Goal: Information Seeking & Learning: Understand process/instructions

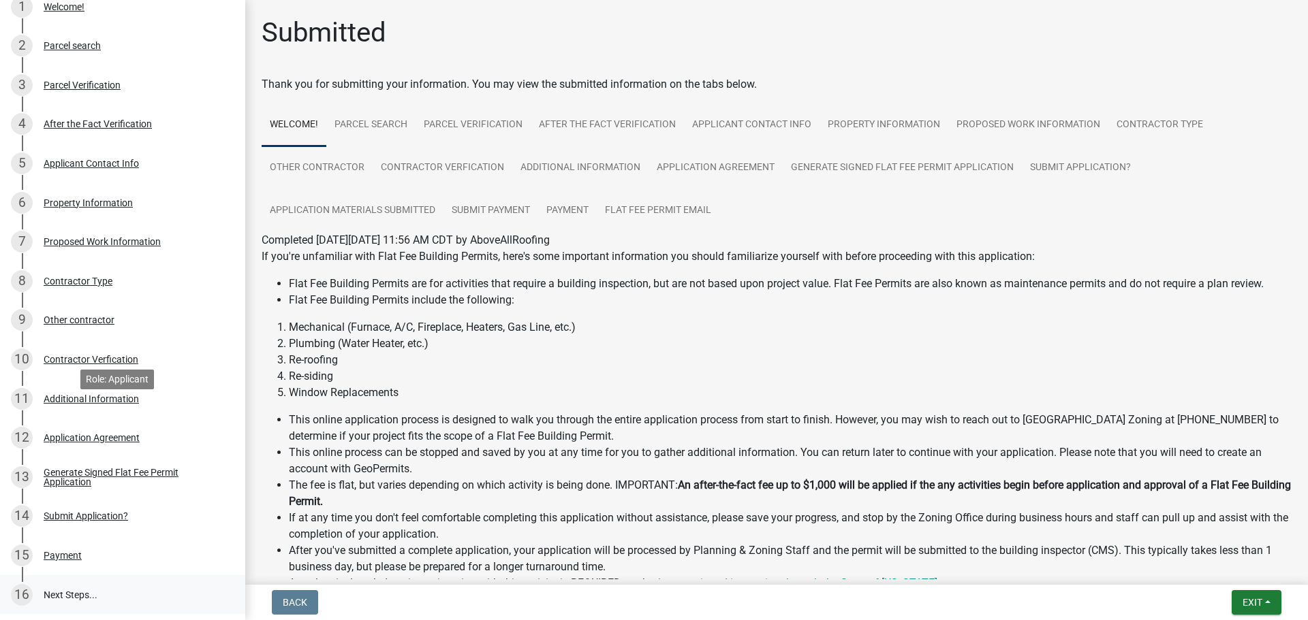
scroll to position [408, 0]
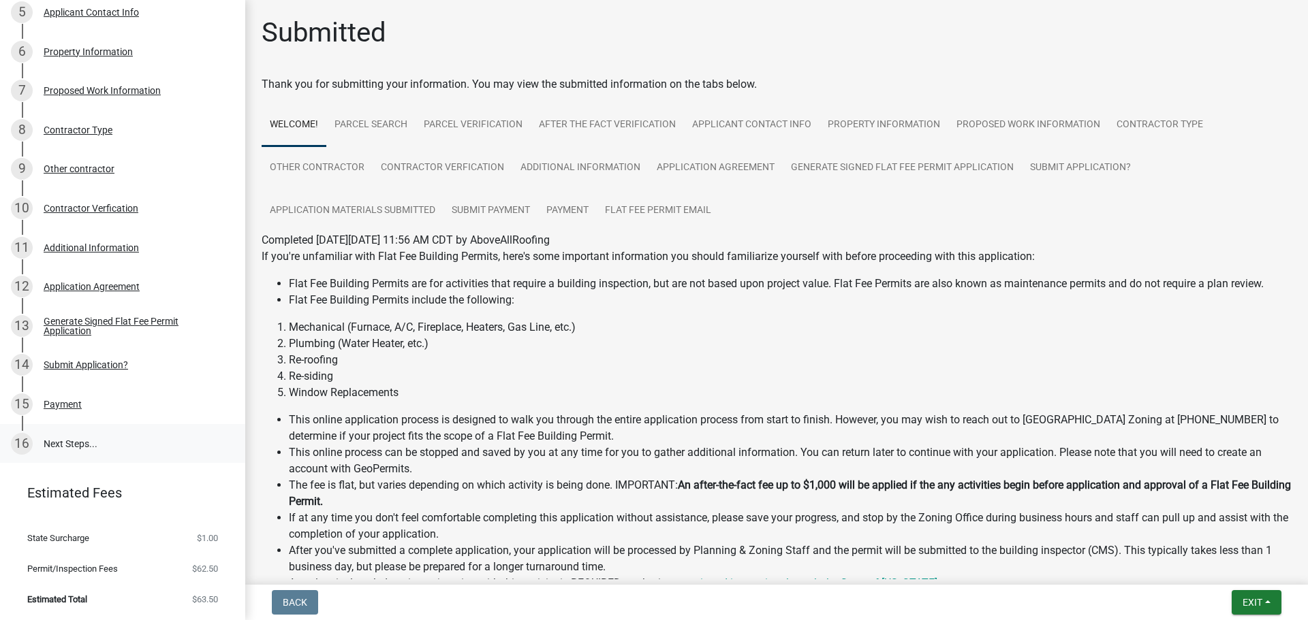
click at [67, 440] on link "16 Next Steps..." at bounding box center [122, 444] width 245 height 40
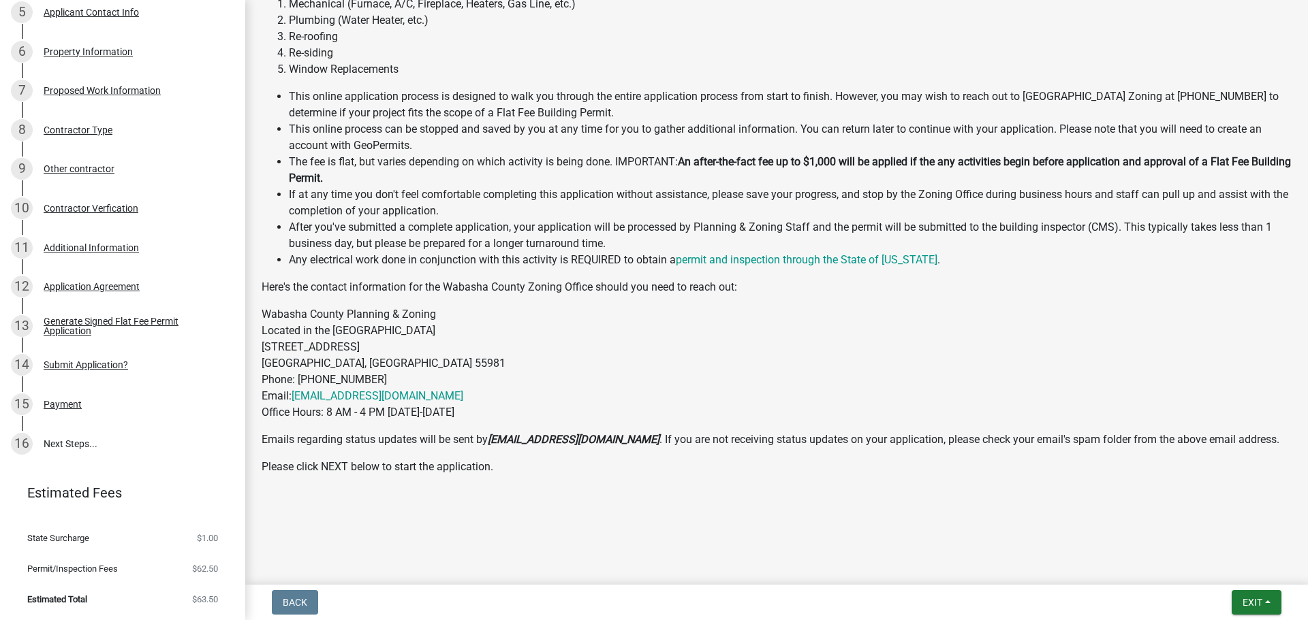
scroll to position [341, 0]
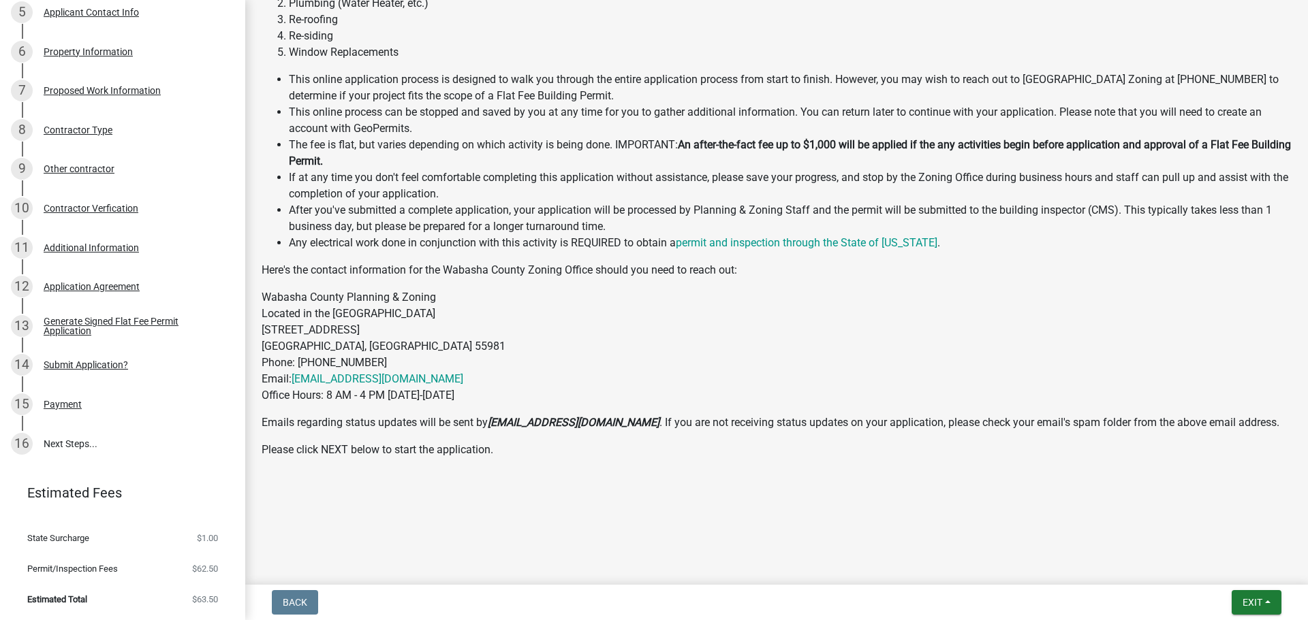
drag, startPoint x: 862, startPoint y: 282, endPoint x: 792, endPoint y: 232, distance: 86.0
click at [605, 319] on p "Wabasha County Planning & Zoning Located in the old Courthouse Annex 625 Jeffer…" at bounding box center [777, 346] width 1030 height 114
click at [826, 241] on link "permit and inspection through the State of Minnesota" at bounding box center [807, 242] width 262 height 13
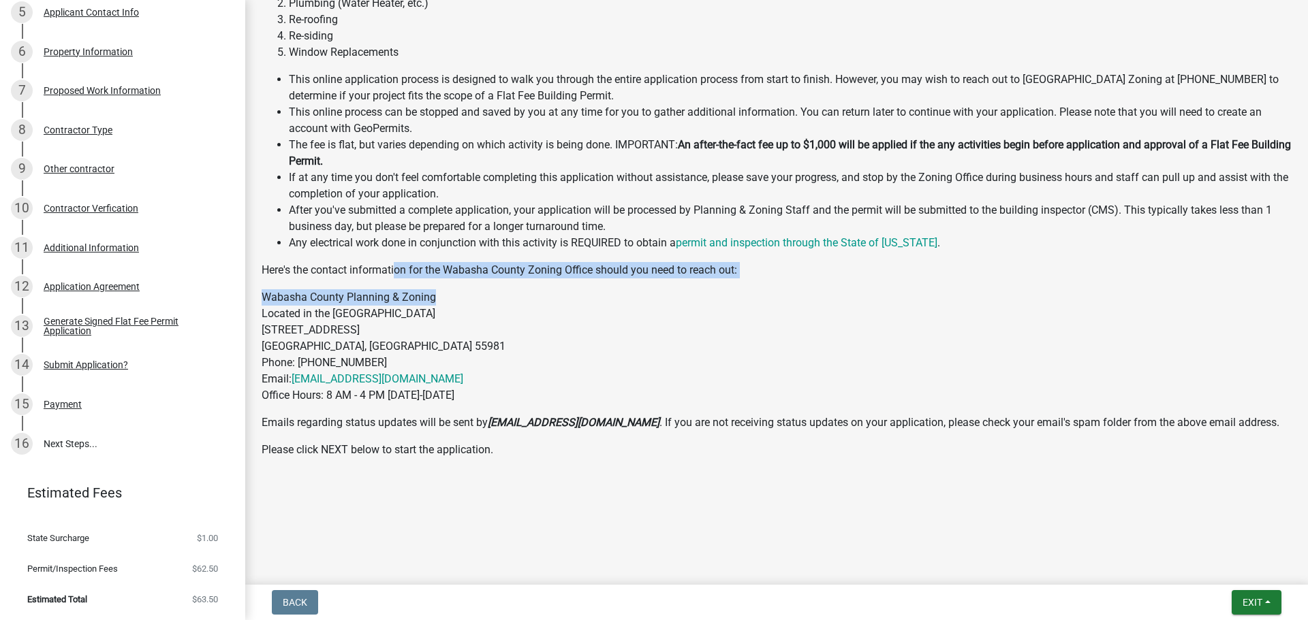
drag, startPoint x: 411, startPoint y: 279, endPoint x: 772, endPoint y: 289, distance: 361.8
click at [772, 289] on div "If you're unfamiliar with Flat Fee Building Permits, here's some important info…" at bounding box center [777, 210] width 1030 height 605
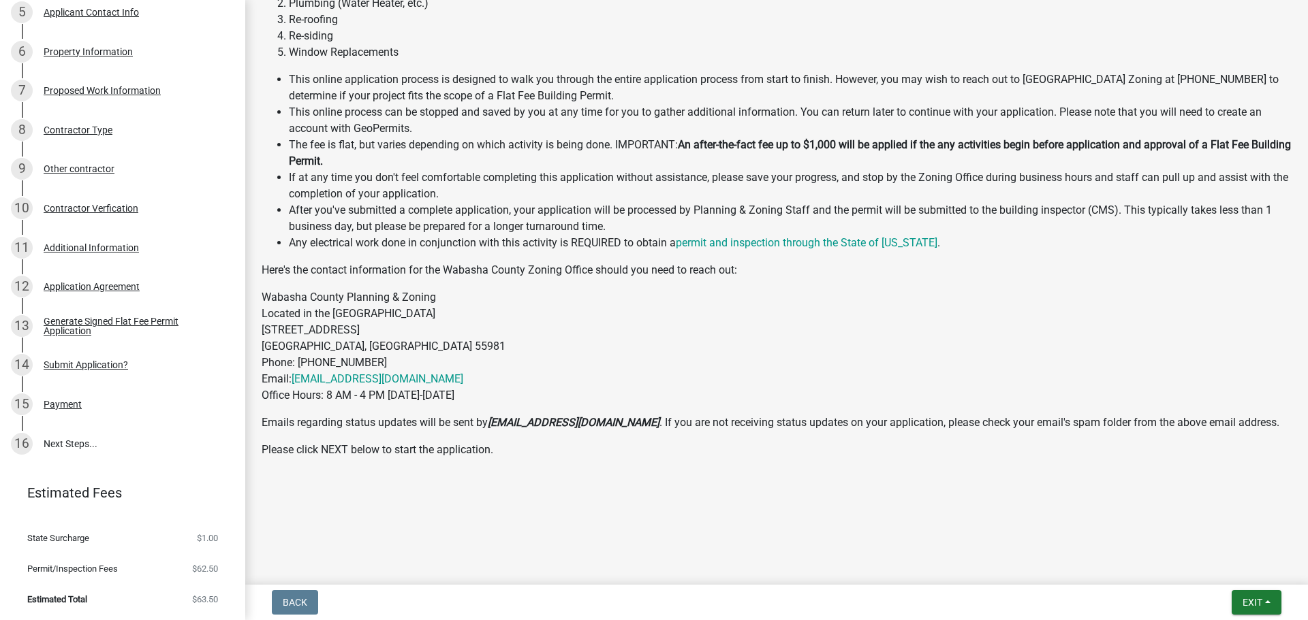
click at [582, 323] on p "Wabasha County Planning & Zoning Located in the old Courthouse Annex 625 Jeffer…" at bounding box center [777, 346] width 1030 height 114
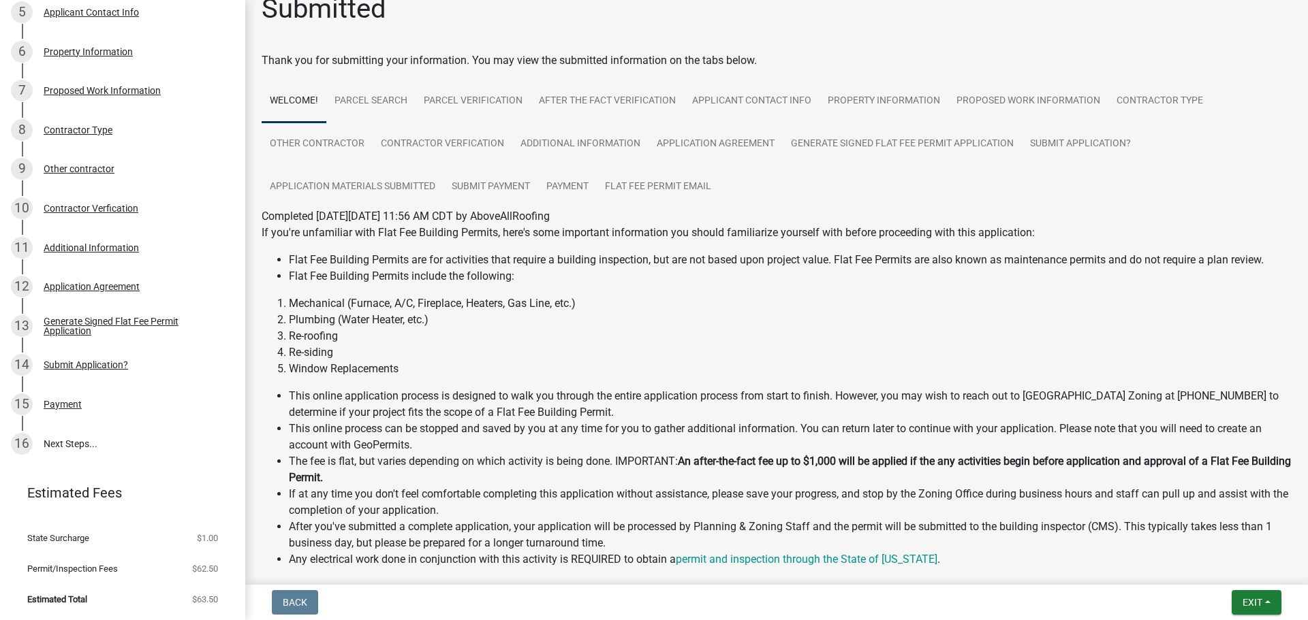
scroll to position [0, 0]
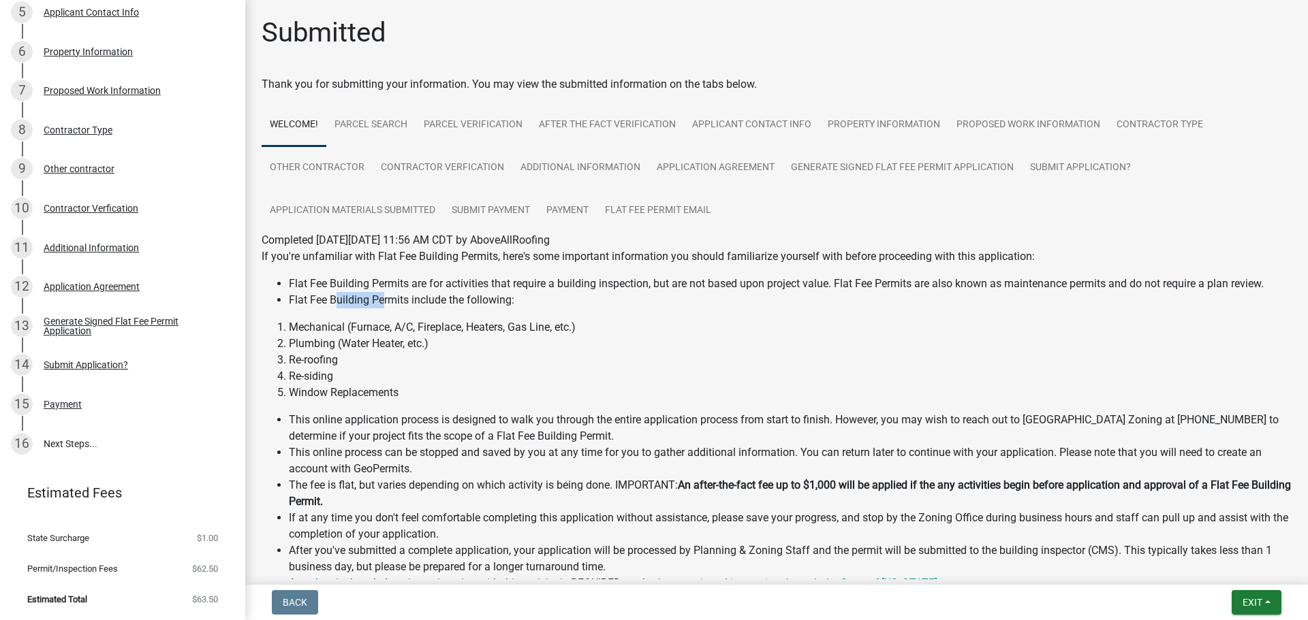
drag, startPoint x: 337, startPoint y: 294, endPoint x: 381, endPoint y: 294, distance: 44.3
click at [381, 294] on li "Flat Fee Building Permits include the following:" at bounding box center [790, 300] width 1003 height 16
click at [351, 317] on div "If you're unfamiliar with Flat Fee Building Permits, here's some important info…" at bounding box center [777, 551] width 1030 height 605
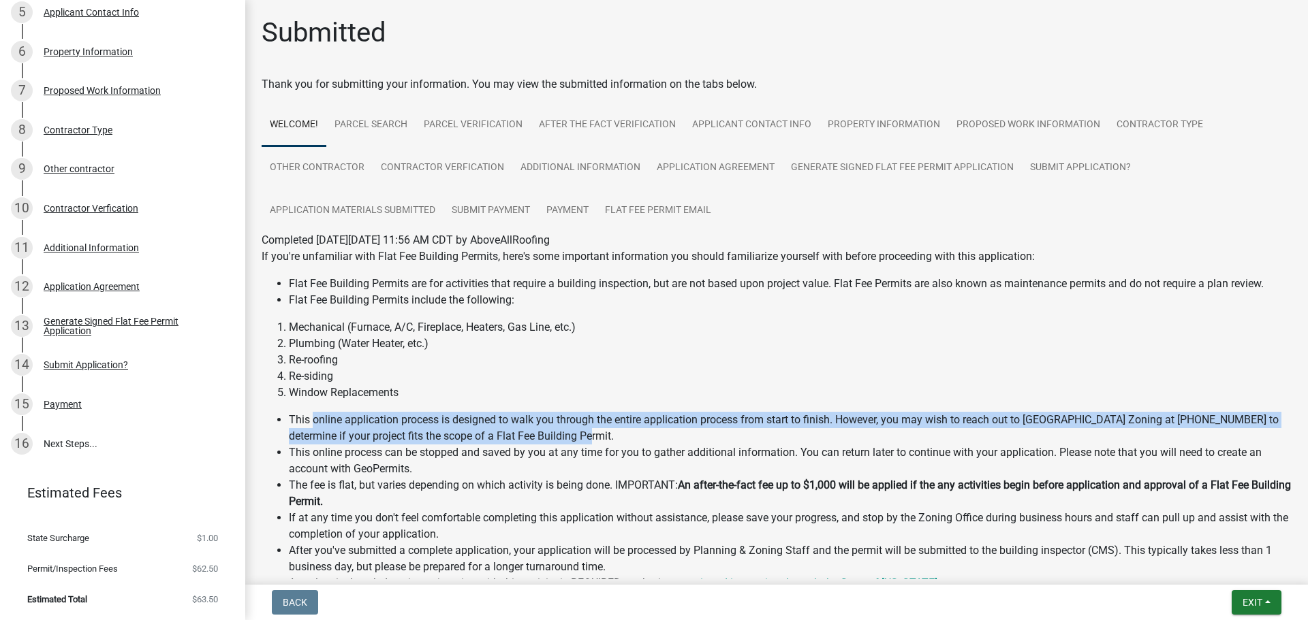
drag, startPoint x: 314, startPoint y: 417, endPoint x: 641, endPoint y: 437, distance: 327.5
click at [641, 437] on li "This online application process is designed to walk you through the entire appl…" at bounding box center [790, 428] width 1003 height 33
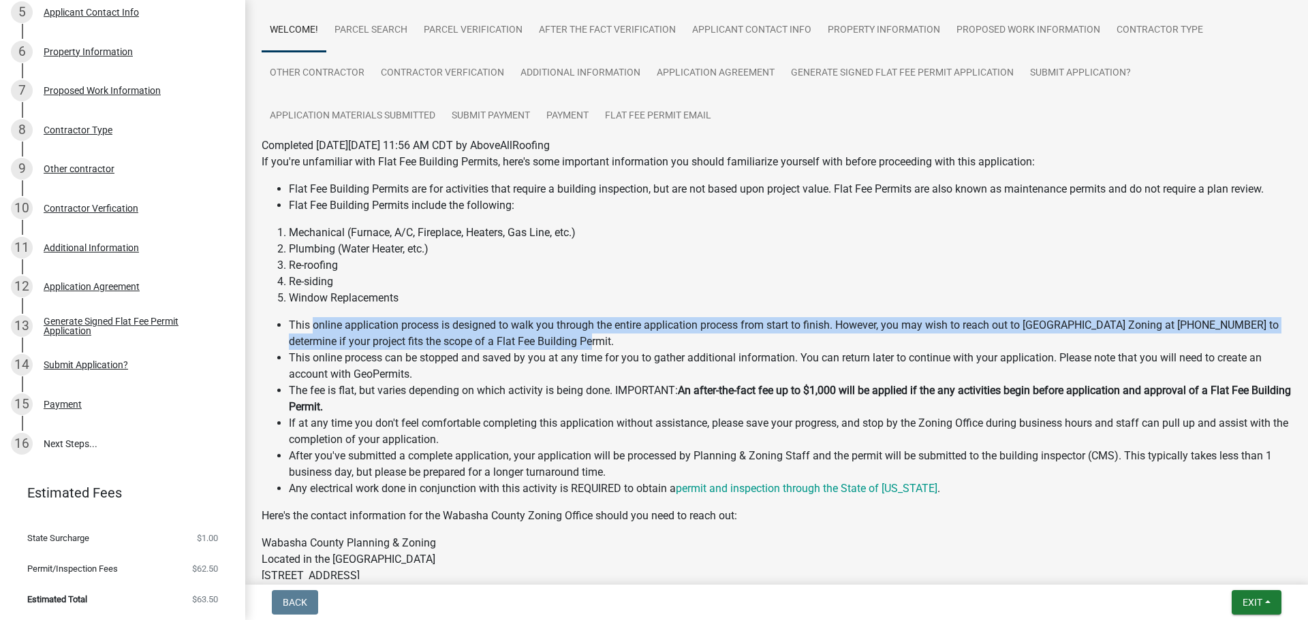
scroll to position [136, 0]
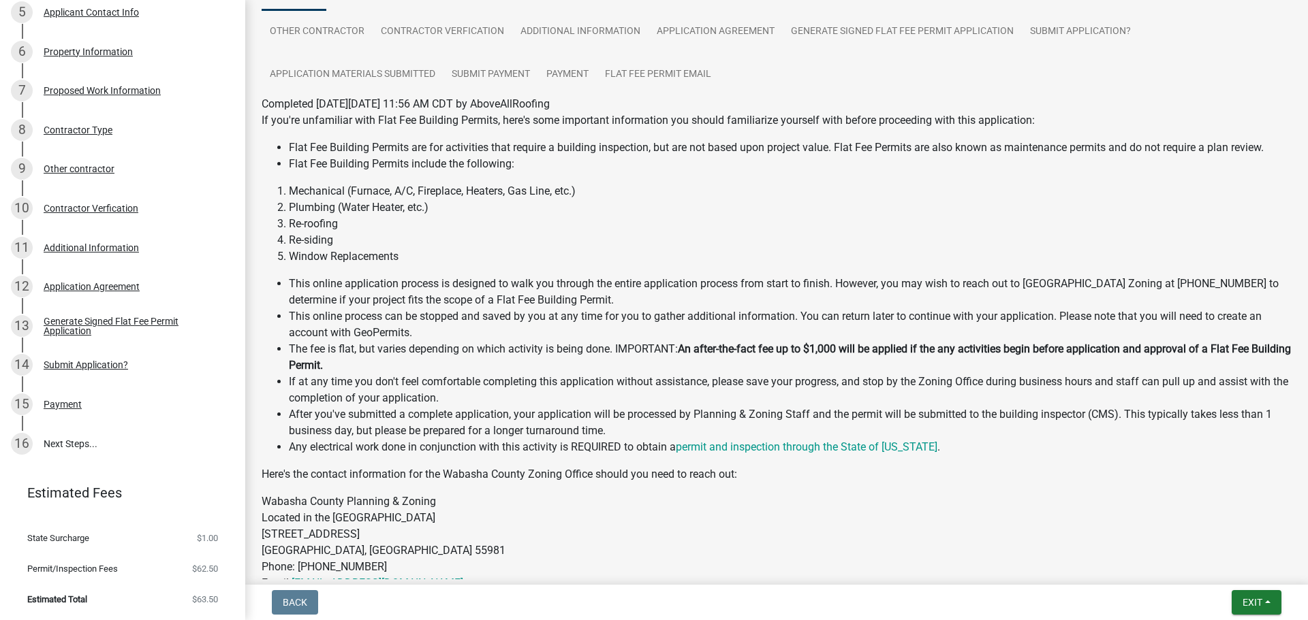
click at [472, 415] on li "After you've submitted a complete application, your application will be process…" at bounding box center [790, 423] width 1003 height 33
drag, startPoint x: 305, startPoint y: 450, endPoint x: 543, endPoint y: 454, distance: 237.8
click at [543, 454] on li "Any electrical work done in conjunction with this activity is REQUIRED to obtai…" at bounding box center [790, 447] width 1003 height 16
click at [566, 433] on li "After you've submitted a complete application, your application will be process…" at bounding box center [790, 423] width 1003 height 33
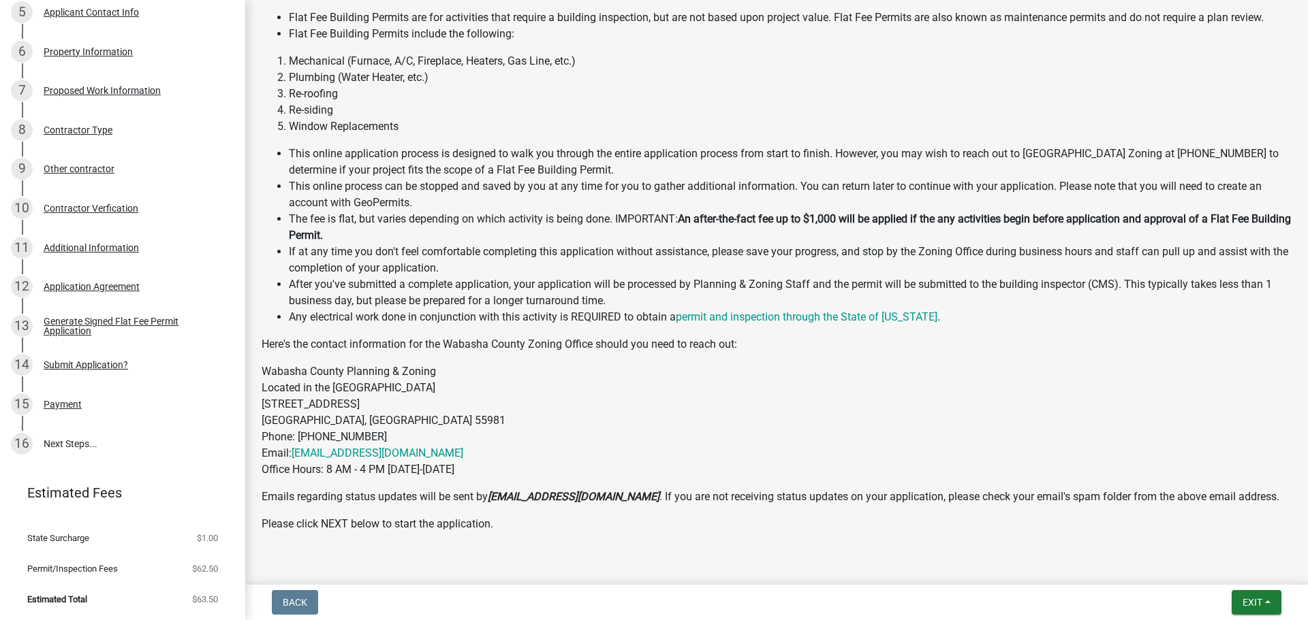
scroll to position [272, 0]
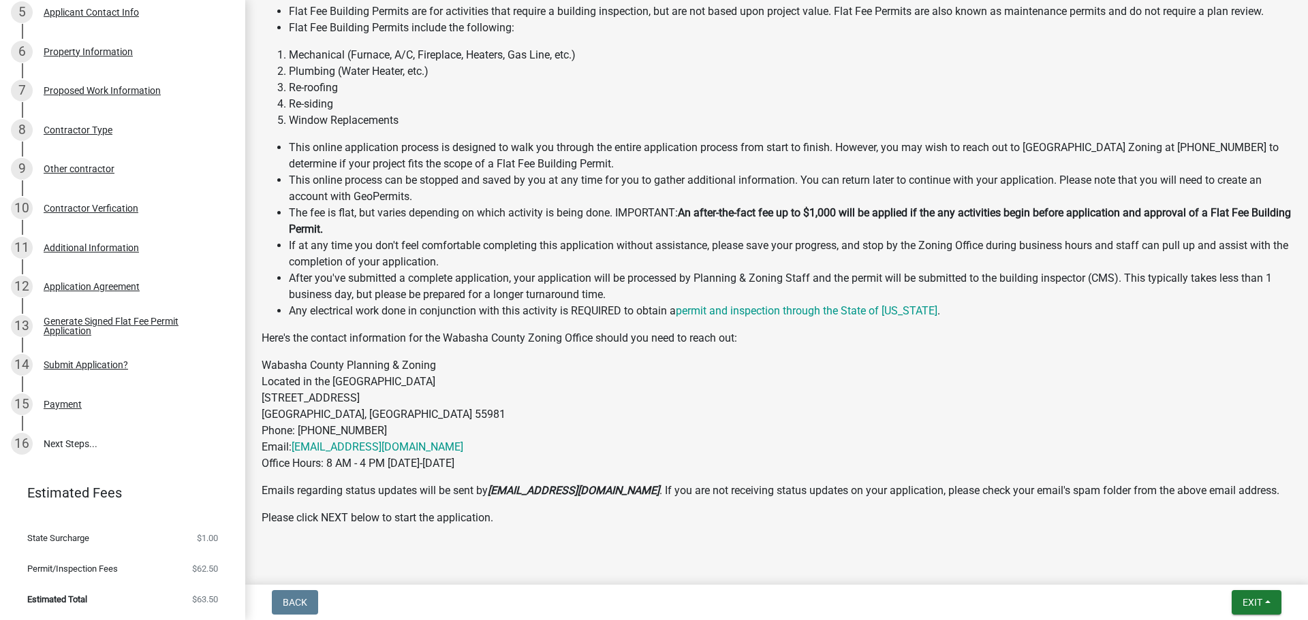
drag, startPoint x: 574, startPoint y: 414, endPoint x: 514, endPoint y: 381, distance: 68.6
click at [514, 381] on p "Wabasha County Planning & Zoning Located in the old Courthouse Annex 625 Jeffer…" at bounding box center [777, 415] width 1030 height 114
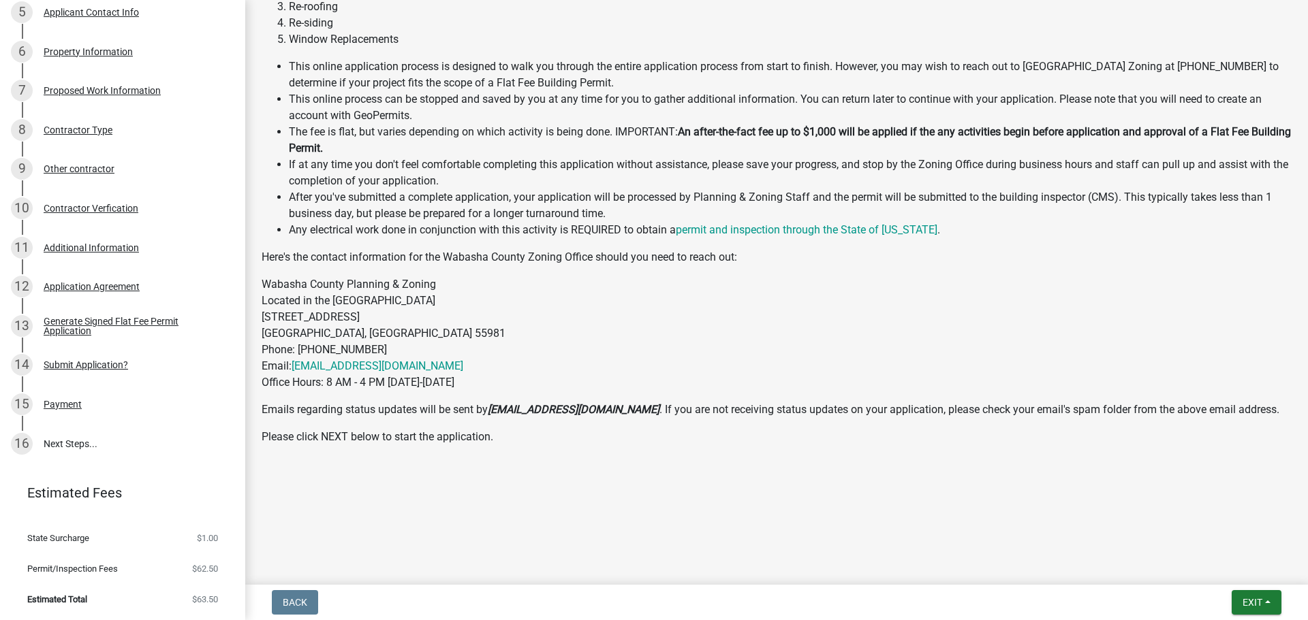
scroll to position [354, 0]
click at [418, 465] on p at bounding box center [777, 464] width 1030 height 16
drag, startPoint x: 451, startPoint y: 364, endPoint x: 294, endPoint y: 363, distance: 156.7
click at [294, 363] on p "Wabasha County Planning & Zoning Located in the old Courthouse Annex 625 Jeffer…" at bounding box center [777, 333] width 1030 height 114
copy link "zoning@co.wabasha.mn.us"
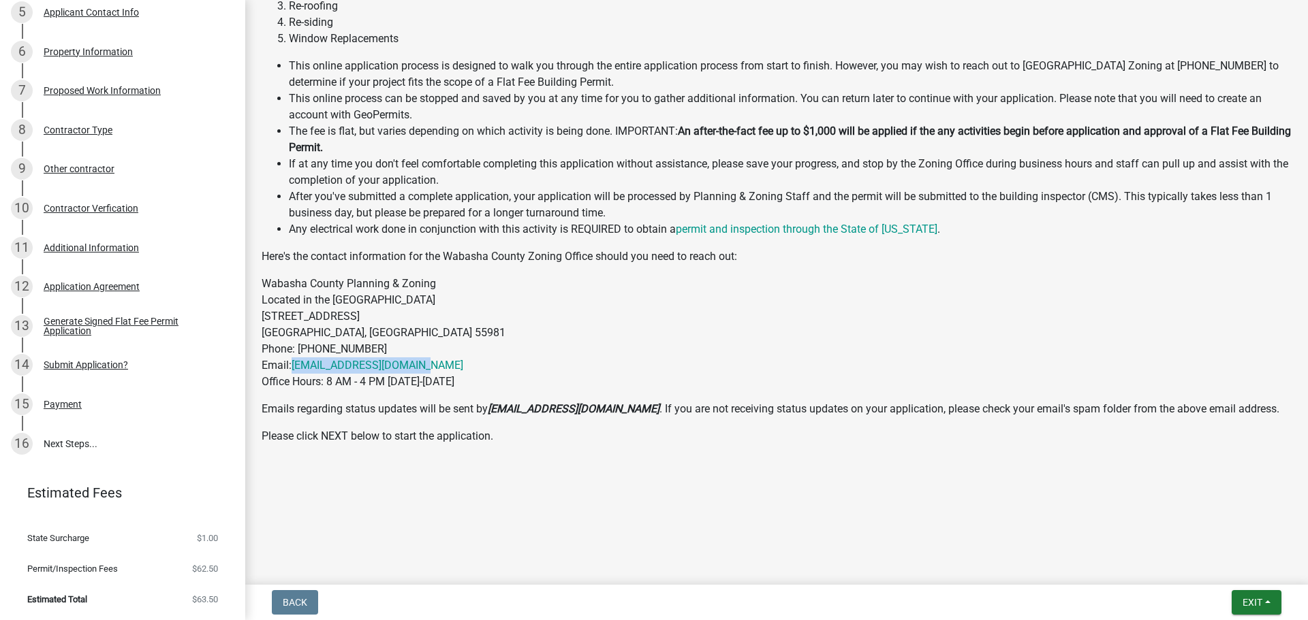
scroll to position [0, 0]
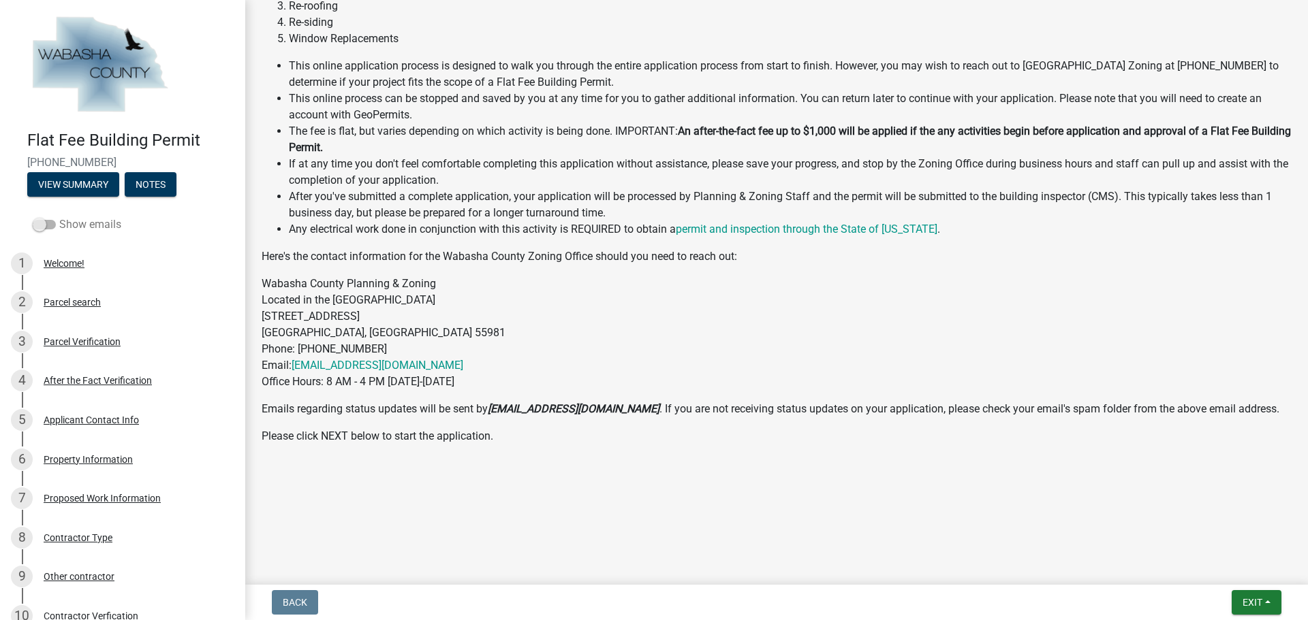
click at [43, 225] on span at bounding box center [44, 225] width 23 height 10
click at [59, 217] on input "Show emails" at bounding box center [59, 217] width 0 height 0
click at [59, 183] on button "View Summary" at bounding box center [73, 184] width 92 height 25
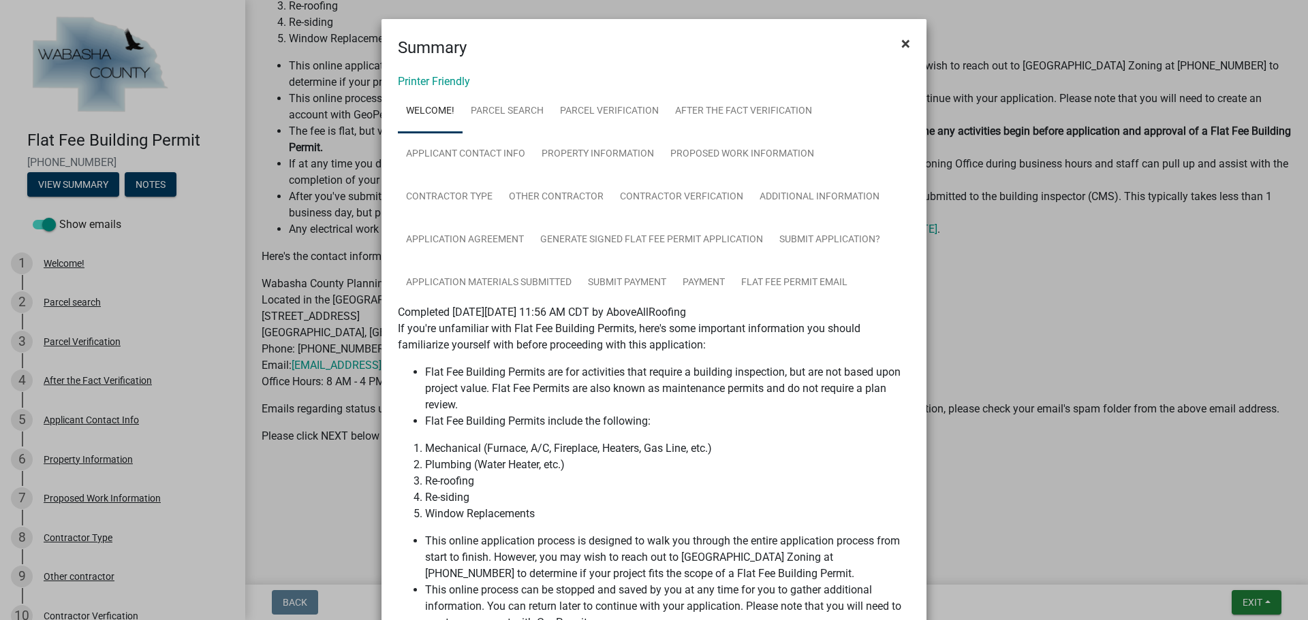
click at [905, 46] on span "×" at bounding box center [905, 43] width 9 height 19
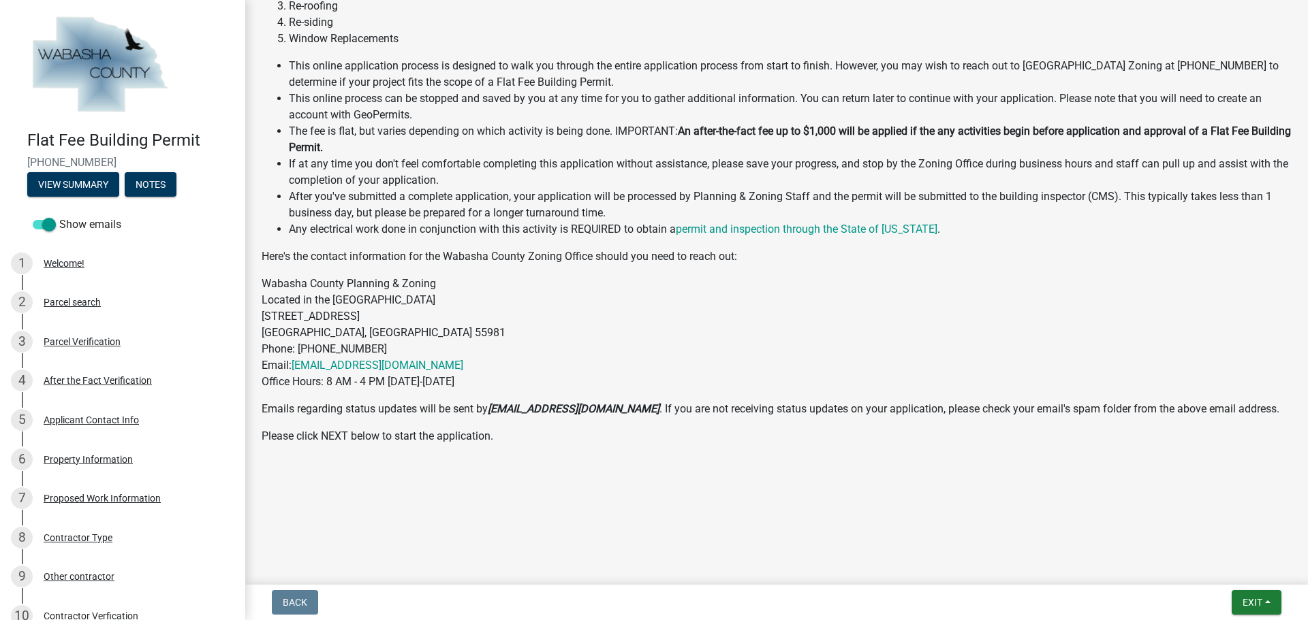
click at [112, 68] on img at bounding box center [99, 65] width 144 height 102
